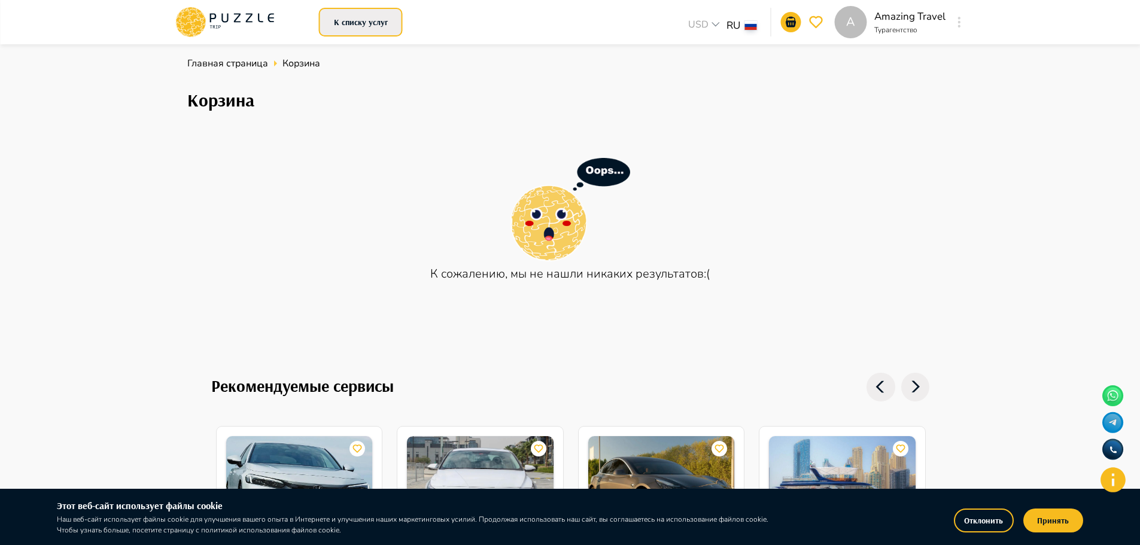
click at [370, 15] on button "К списку услуг" at bounding box center [361, 22] width 84 height 29
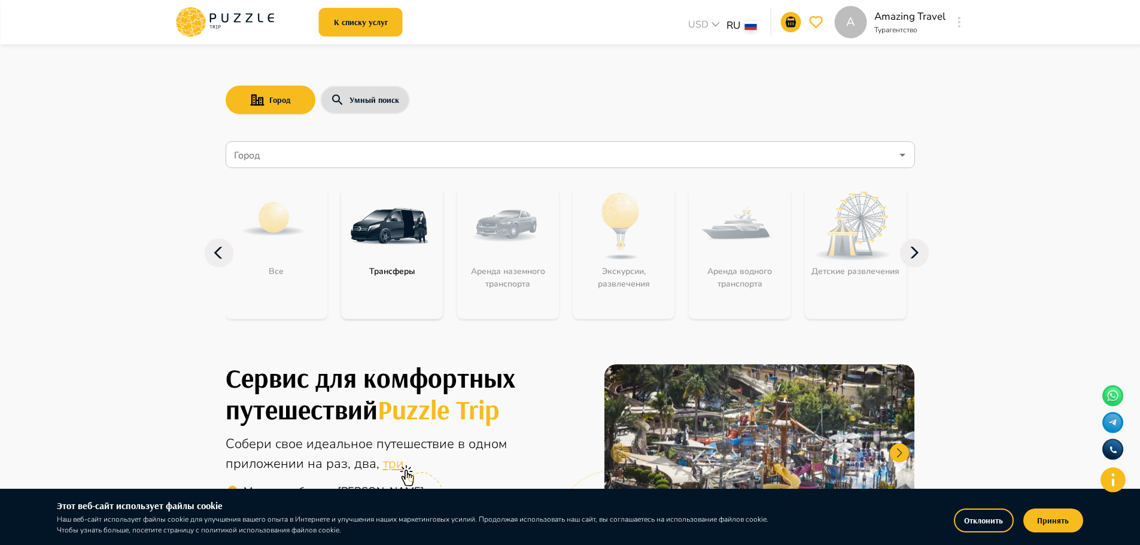
click at [416, 264] on img at bounding box center [389, 226] width 78 height 78
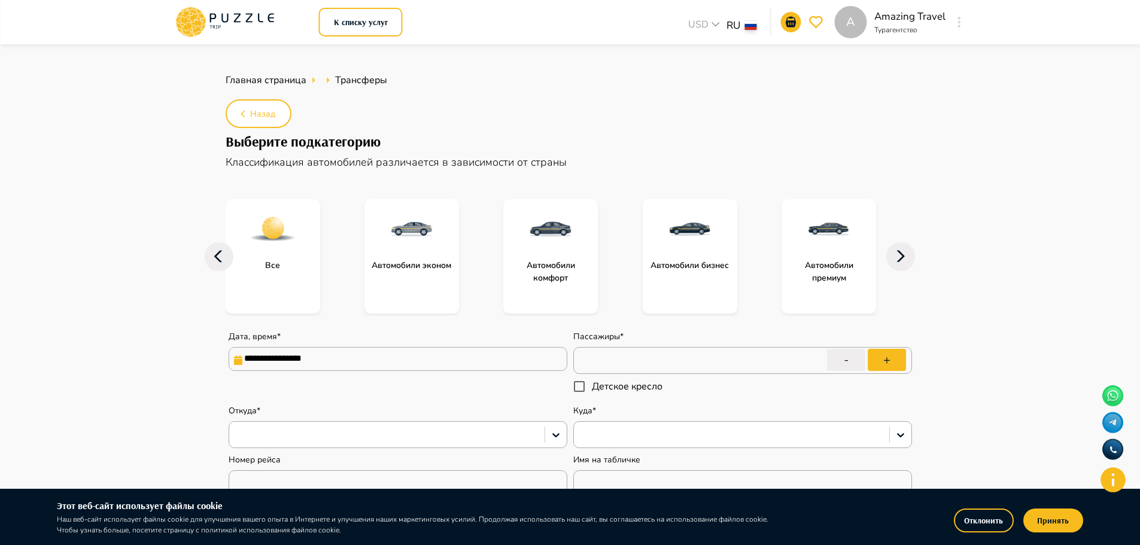
type textarea "*"
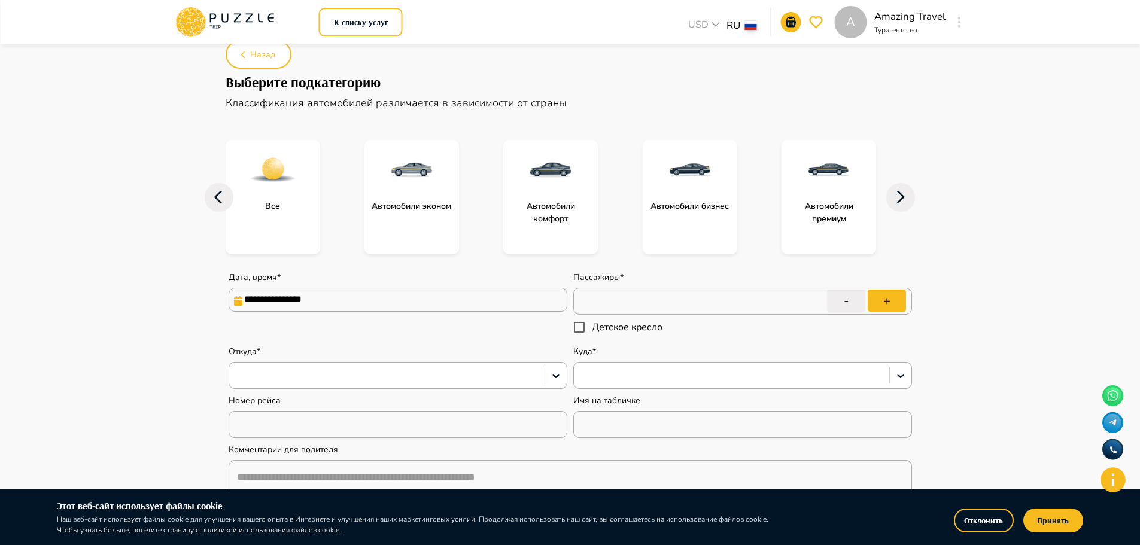
scroll to position [180, 0]
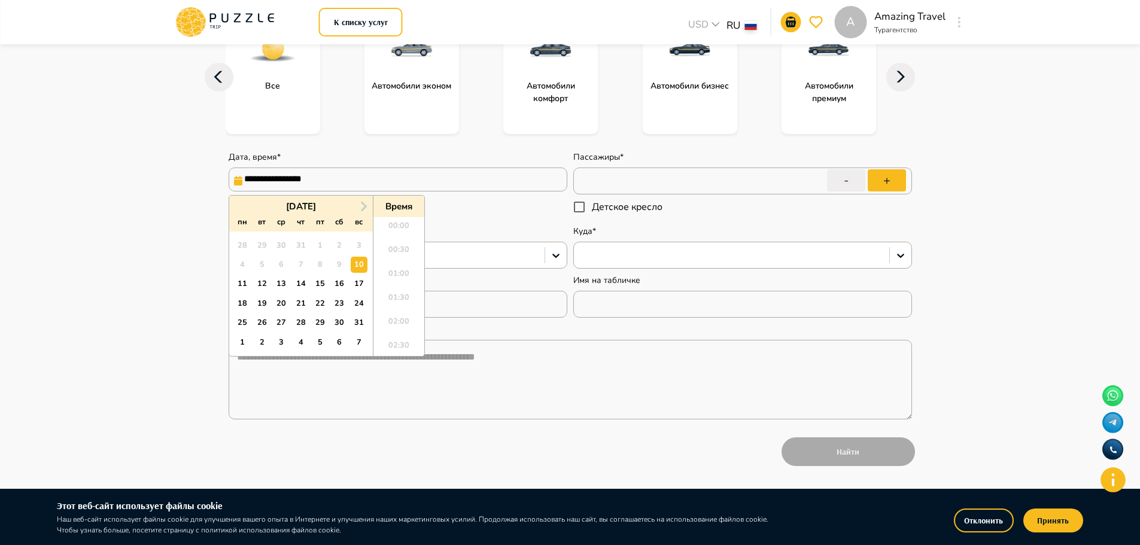
click at [348, 179] on input "**********" at bounding box center [398, 180] width 339 height 24
click at [369, 208] on button "Next Month" at bounding box center [363, 206] width 19 height 19
click at [365, 287] on div "19" at bounding box center [359, 284] width 16 height 16
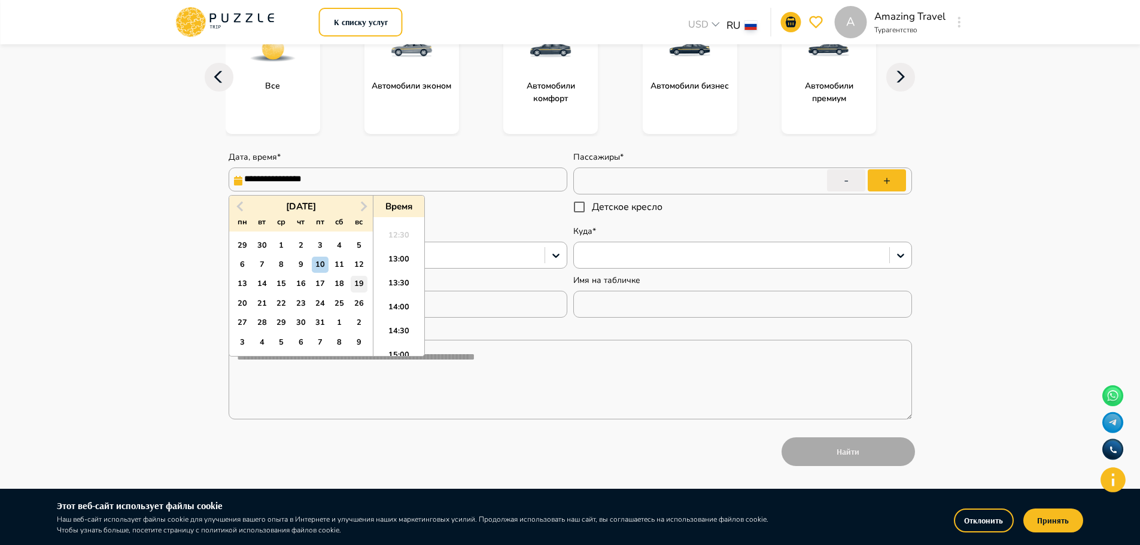
type input "**********"
click at [467, 221] on div "**********" at bounding box center [570, 279] width 689 height 286
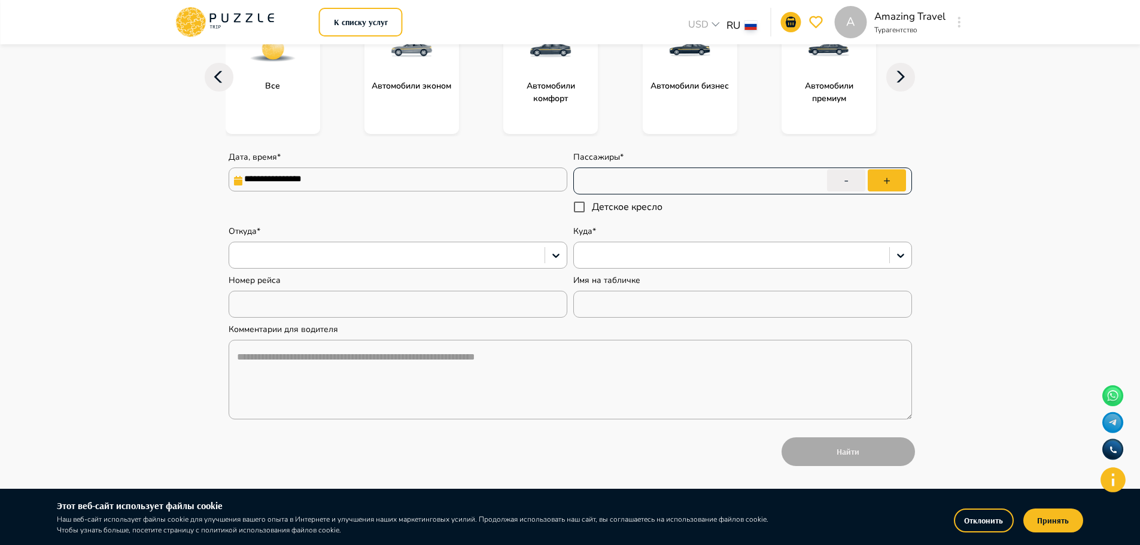
type textarea "*"
click at [391, 169] on input "**********" at bounding box center [398, 180] width 339 height 24
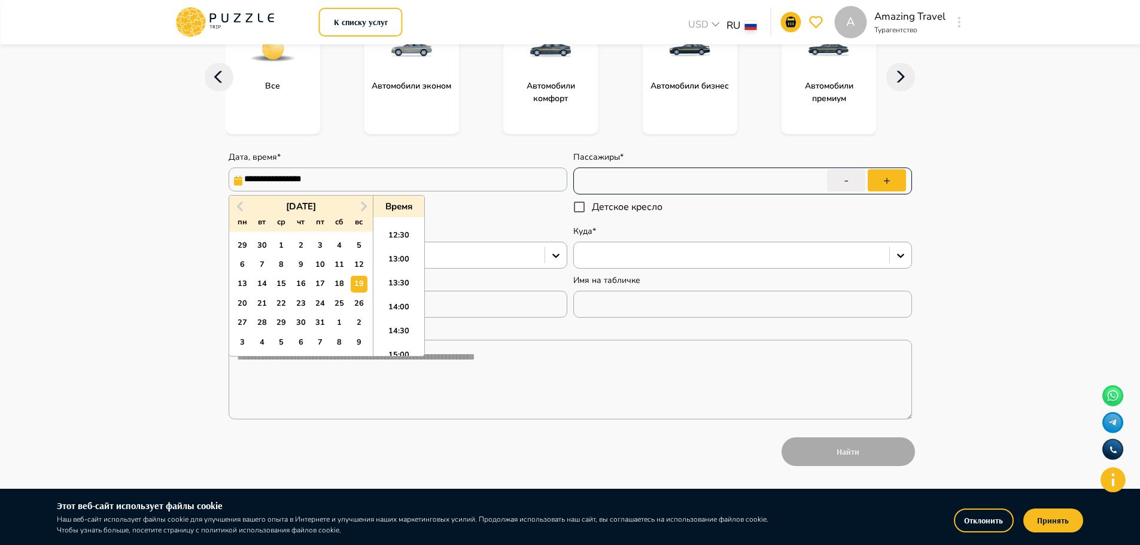
click at [652, 184] on input "*" at bounding box center [742, 182] width 339 height 34
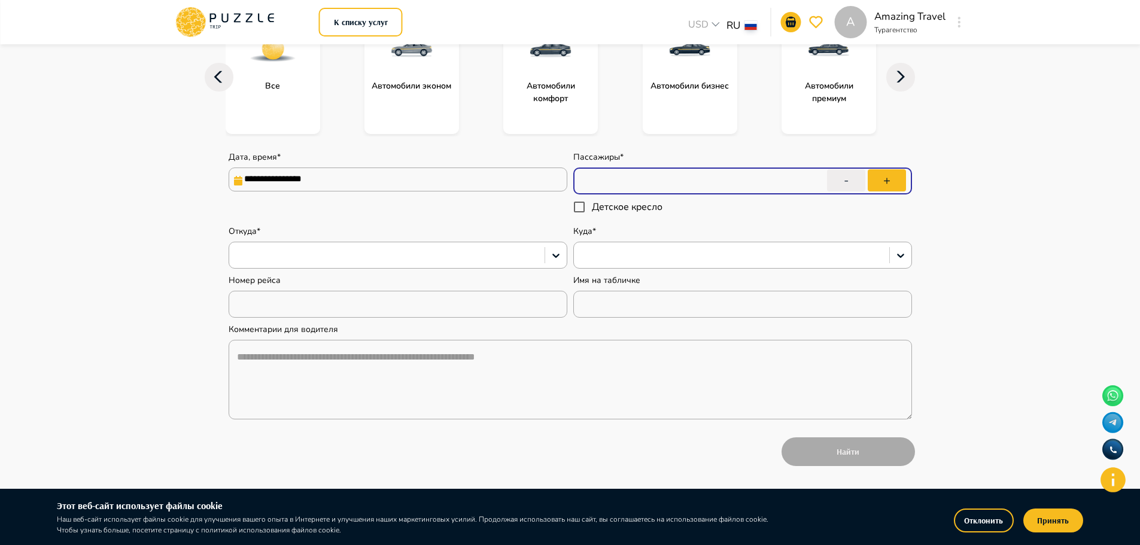
click at [831, 184] on button "-" at bounding box center [846, 180] width 38 height 22
type input "*"
type textarea "*"
click at [875, 177] on button "+" at bounding box center [887, 180] width 38 height 22
type input "*"
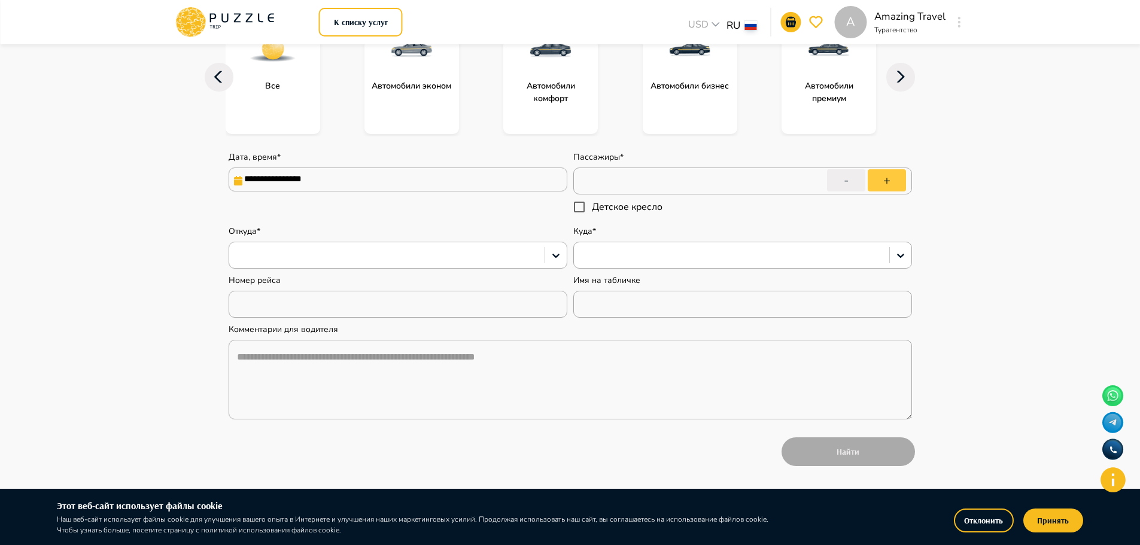
type textarea "*"
click at [875, 177] on button "+" at bounding box center [887, 180] width 38 height 22
type input "*"
type textarea "*"
click at [875, 177] on button "+" at bounding box center [887, 180] width 38 height 22
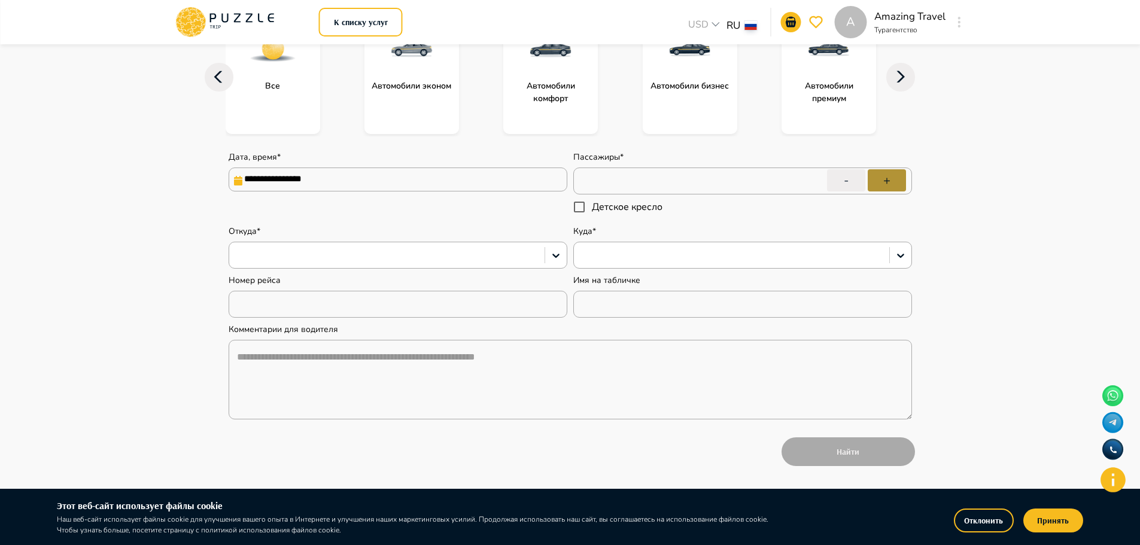
type input "*"
click at [374, 253] on div at bounding box center [386, 256] width 303 height 16
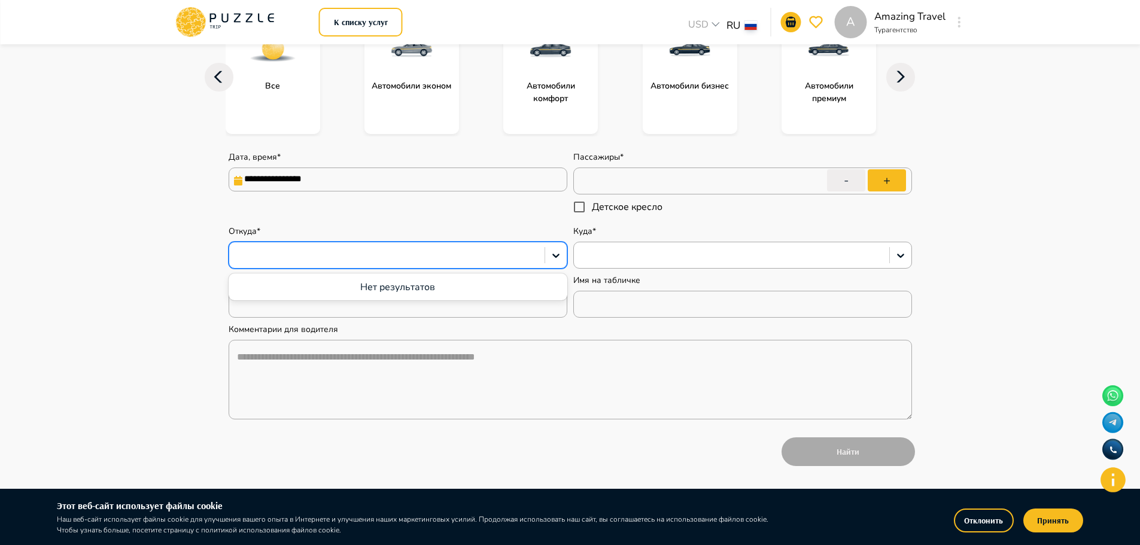
type textarea "*"
type input "*****"
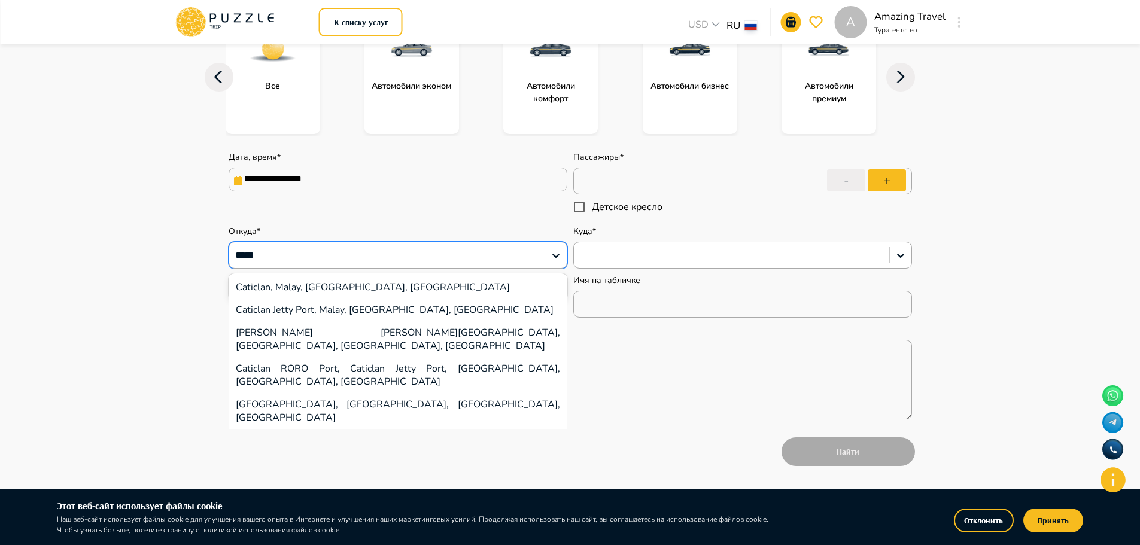
click at [361, 292] on div "Caticlan, Malay, [GEOGRAPHIC_DATA], [GEOGRAPHIC_DATA]" at bounding box center [398, 287] width 339 height 23
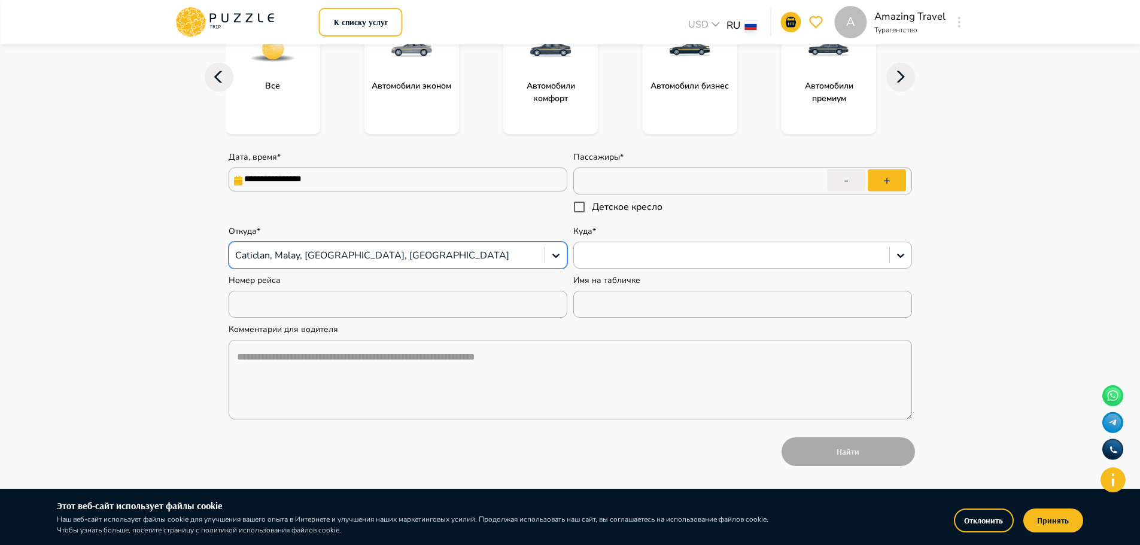
type textarea "*"
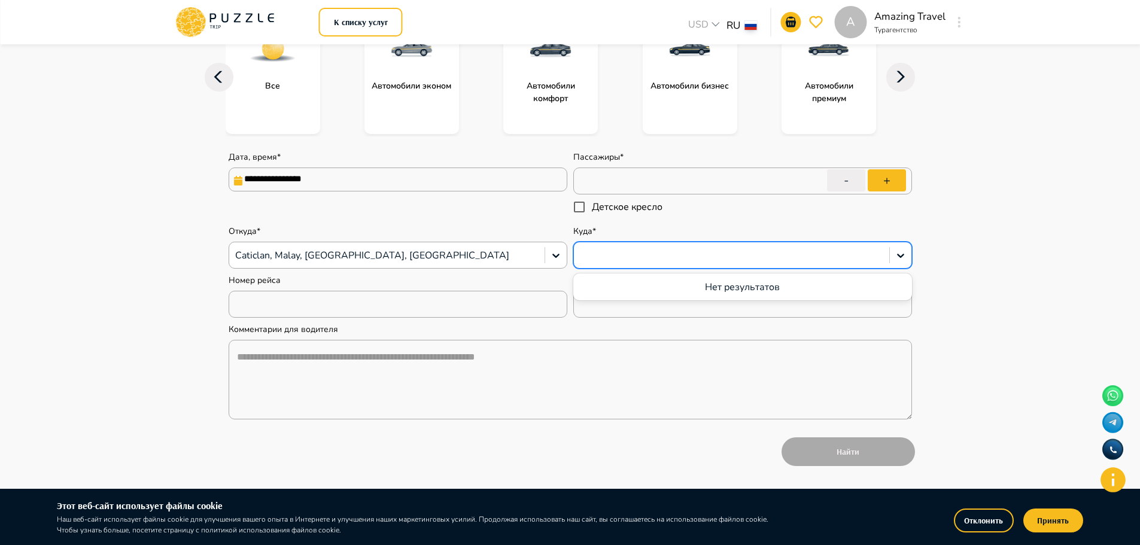
click at [600, 260] on div at bounding box center [731, 256] width 303 height 16
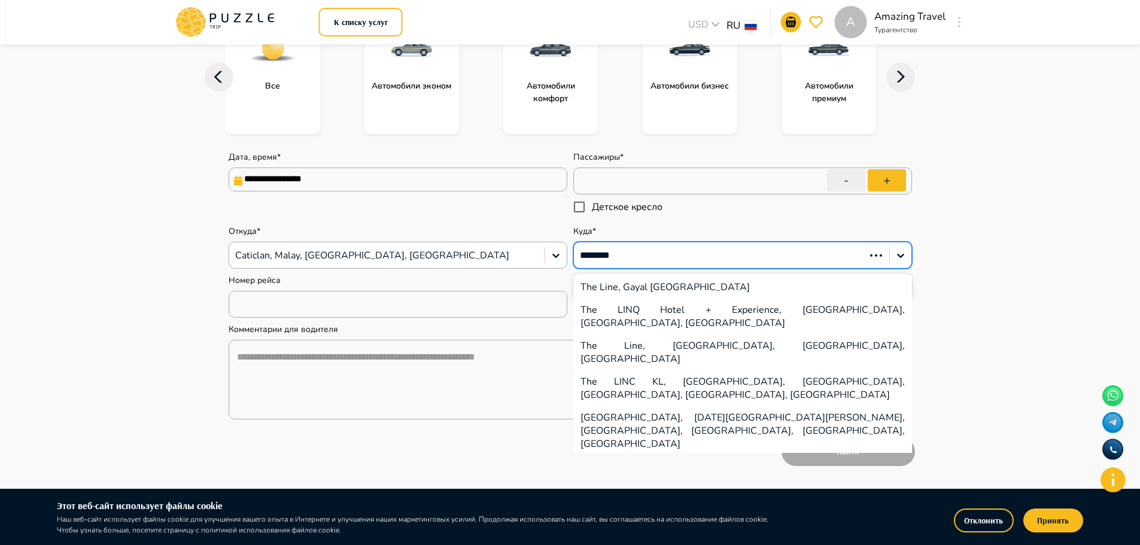
type input "********"
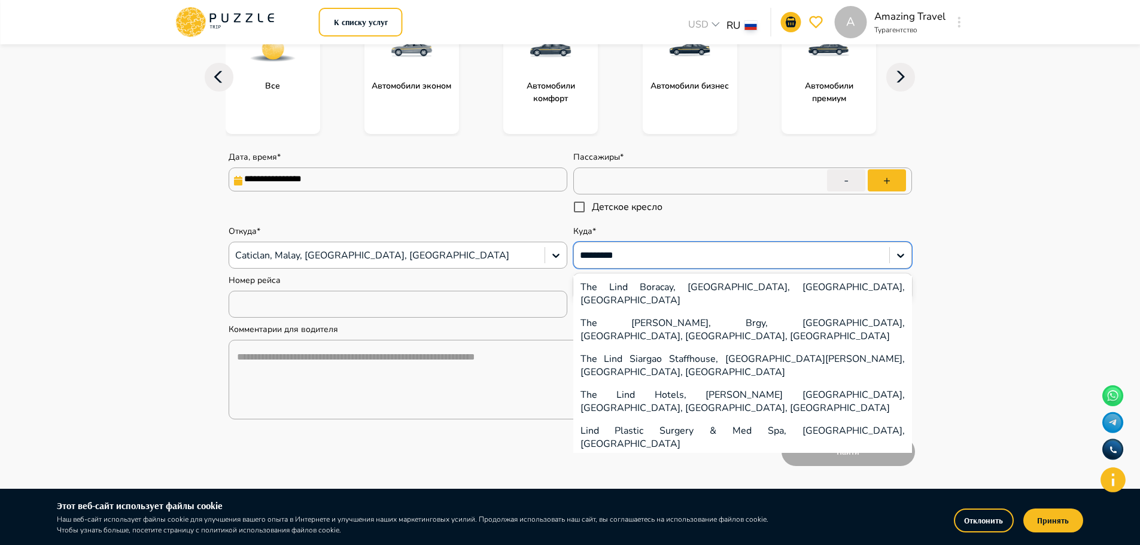
click at [716, 291] on div "The Lind Boracay, [GEOGRAPHIC_DATA], [GEOGRAPHIC_DATA], [GEOGRAPHIC_DATA]" at bounding box center [742, 294] width 339 height 36
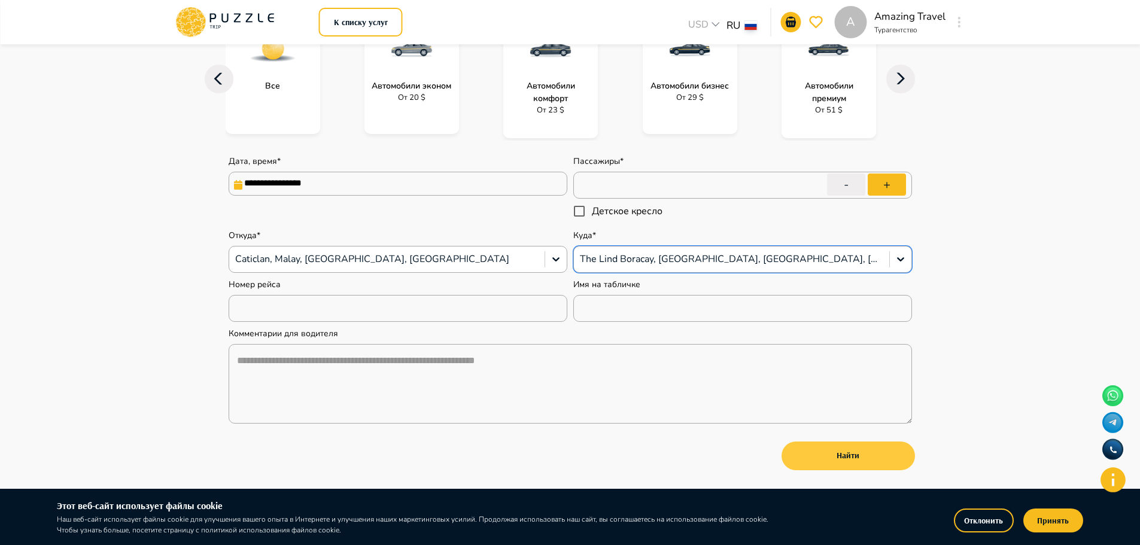
click at [842, 451] on button "Найти" at bounding box center [848, 456] width 133 height 29
type textarea "*"
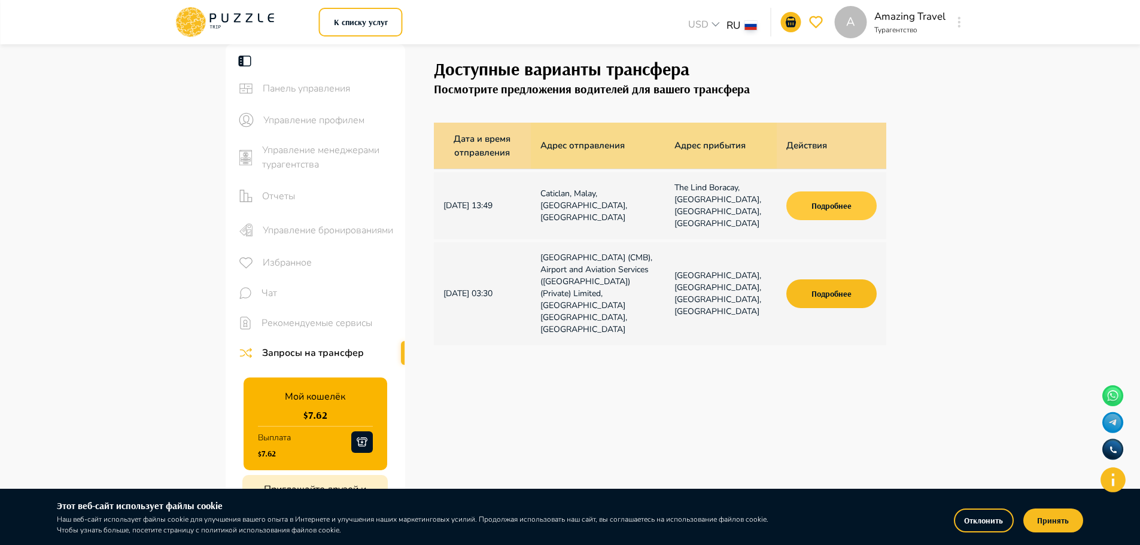
click at [827, 208] on button "Подробнее" at bounding box center [831, 205] width 90 height 29
